Goal: Obtain resource: Download file/media

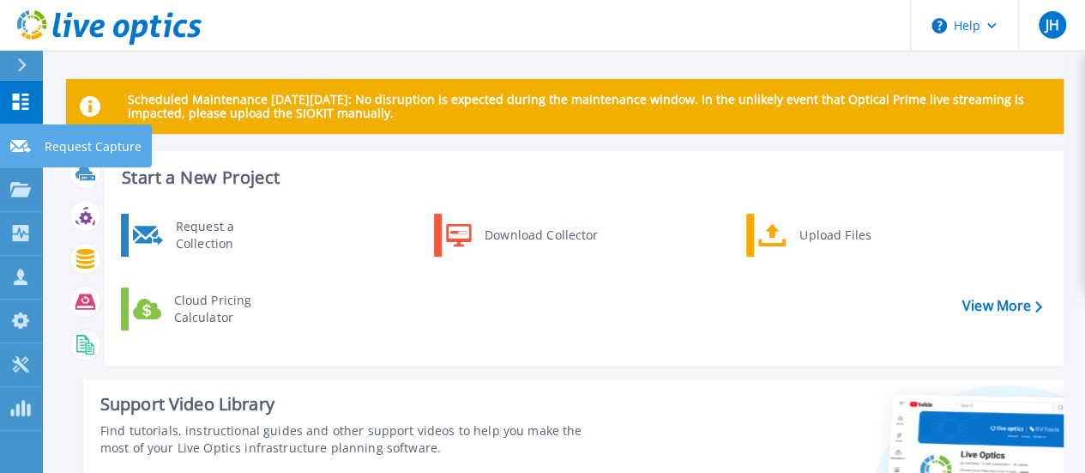
click at [34, 138] on link "Request Capture Request Capture" at bounding box center [21, 146] width 43 height 44
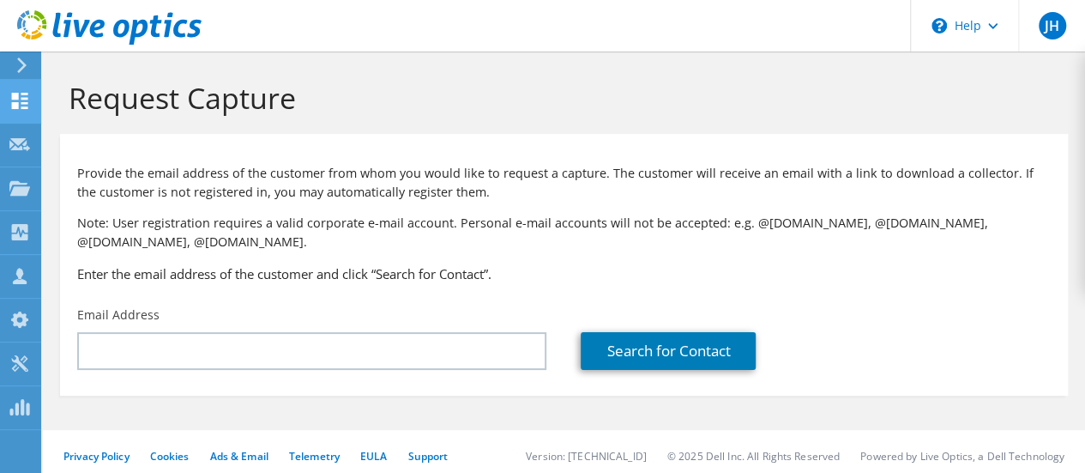
click at [20, 95] on icon at bounding box center [19, 101] width 21 height 16
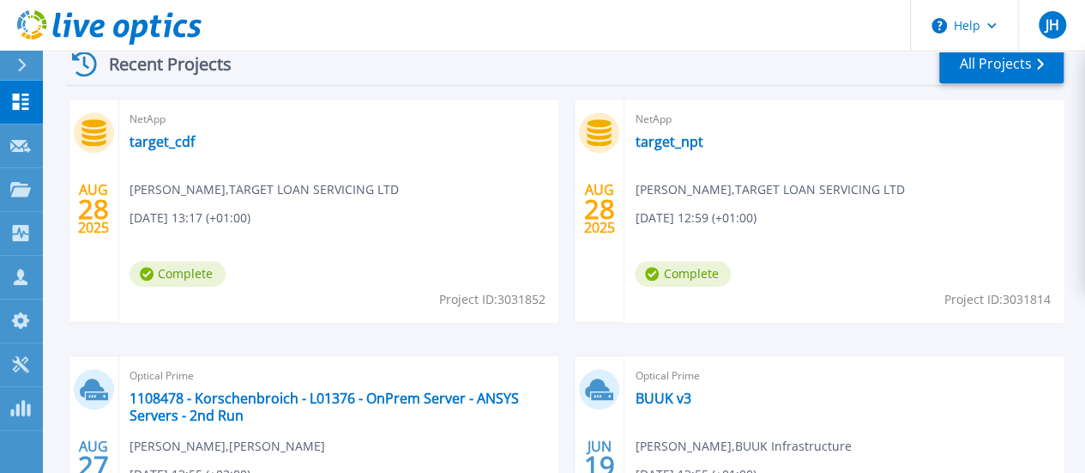
scroll to position [558, 0]
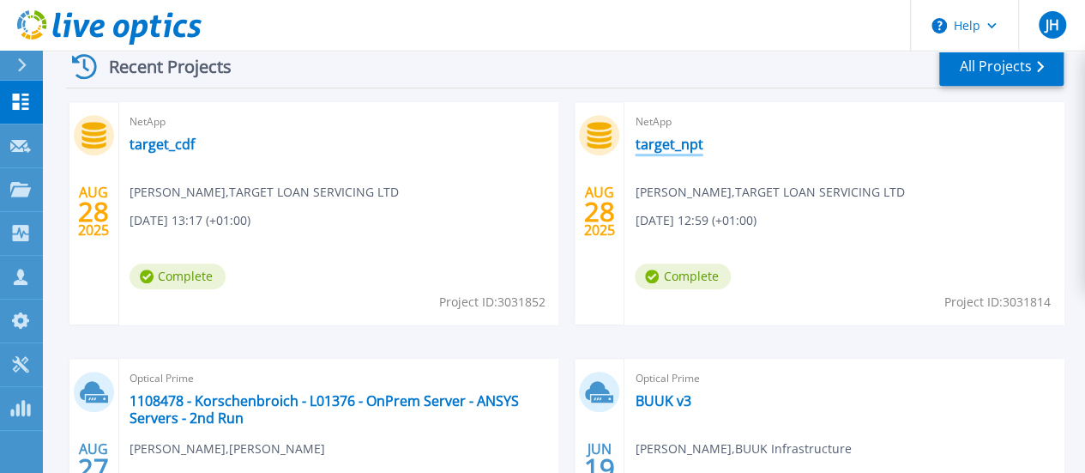
click at [635, 149] on link "target_npt" at bounding box center [669, 144] width 68 height 17
click at [170, 136] on link "target_cdf" at bounding box center [161, 144] width 65 height 17
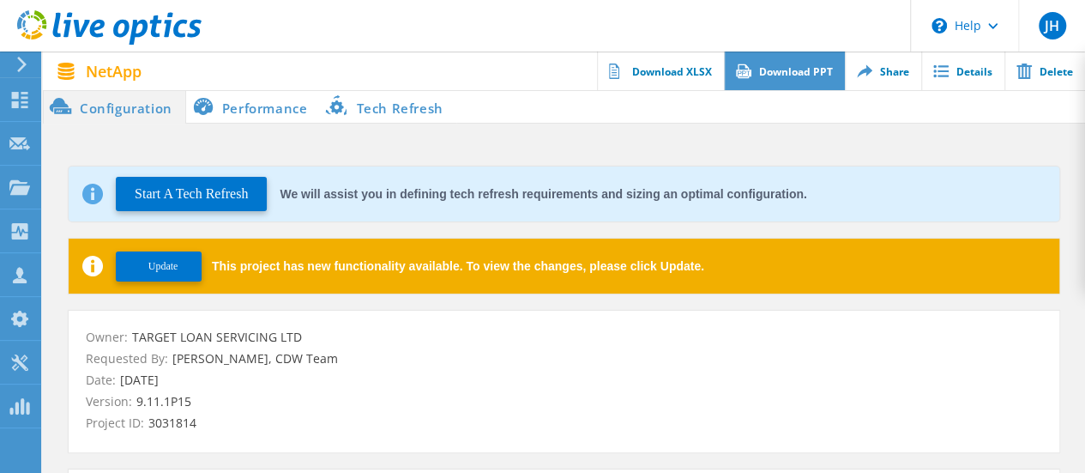
click at [770, 69] on link "Download PPT" at bounding box center [784, 70] width 121 height 39
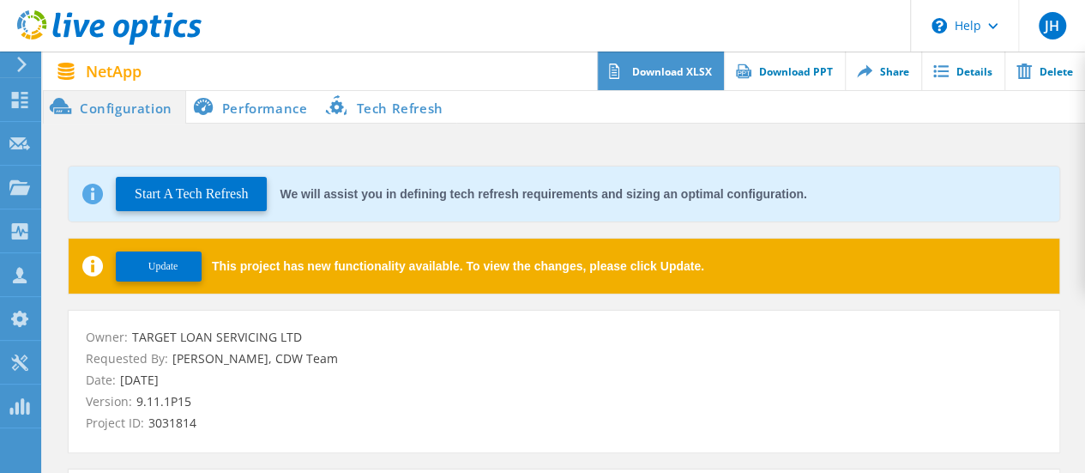
click at [675, 75] on link "Download XLSX" at bounding box center [660, 70] width 127 height 39
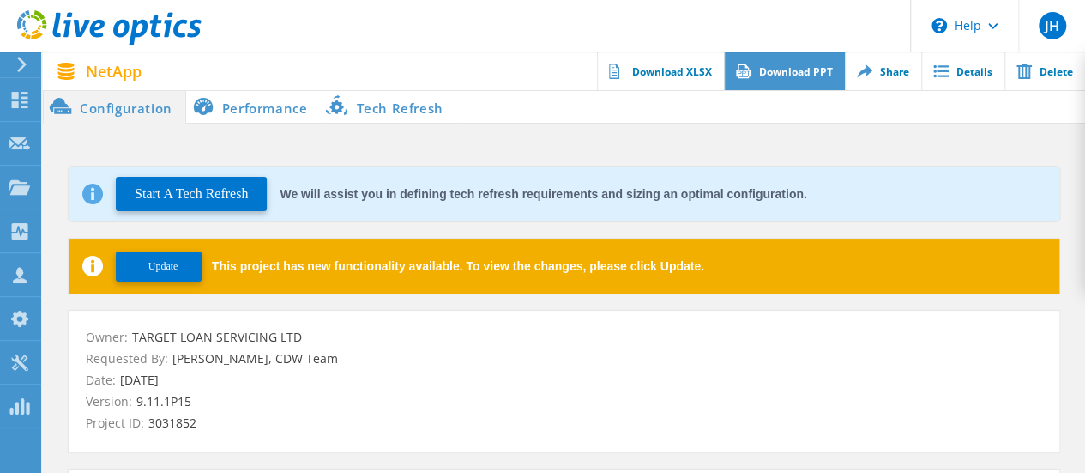
click at [800, 66] on link "Download PPT" at bounding box center [784, 70] width 121 height 39
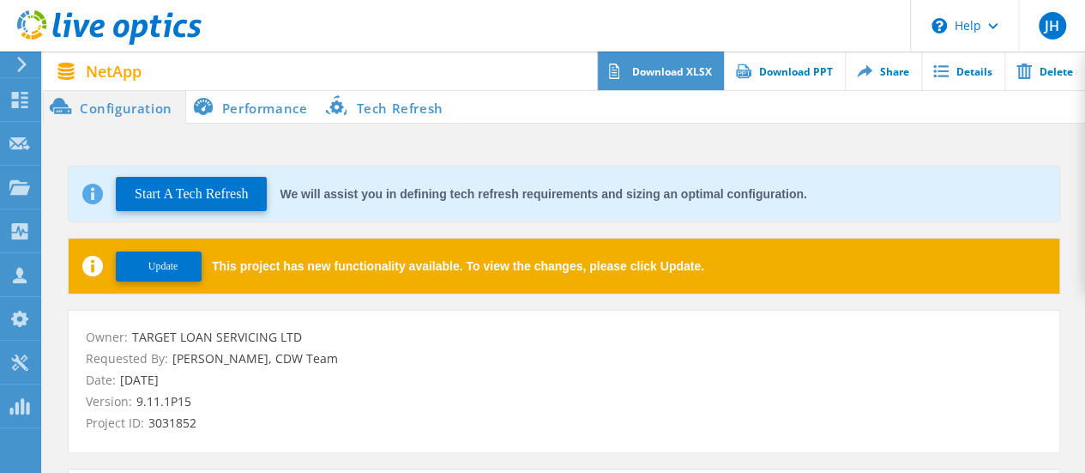
click at [672, 63] on link "Download XLSX" at bounding box center [660, 70] width 127 height 39
